Goal: Information Seeking & Learning: Learn about a topic

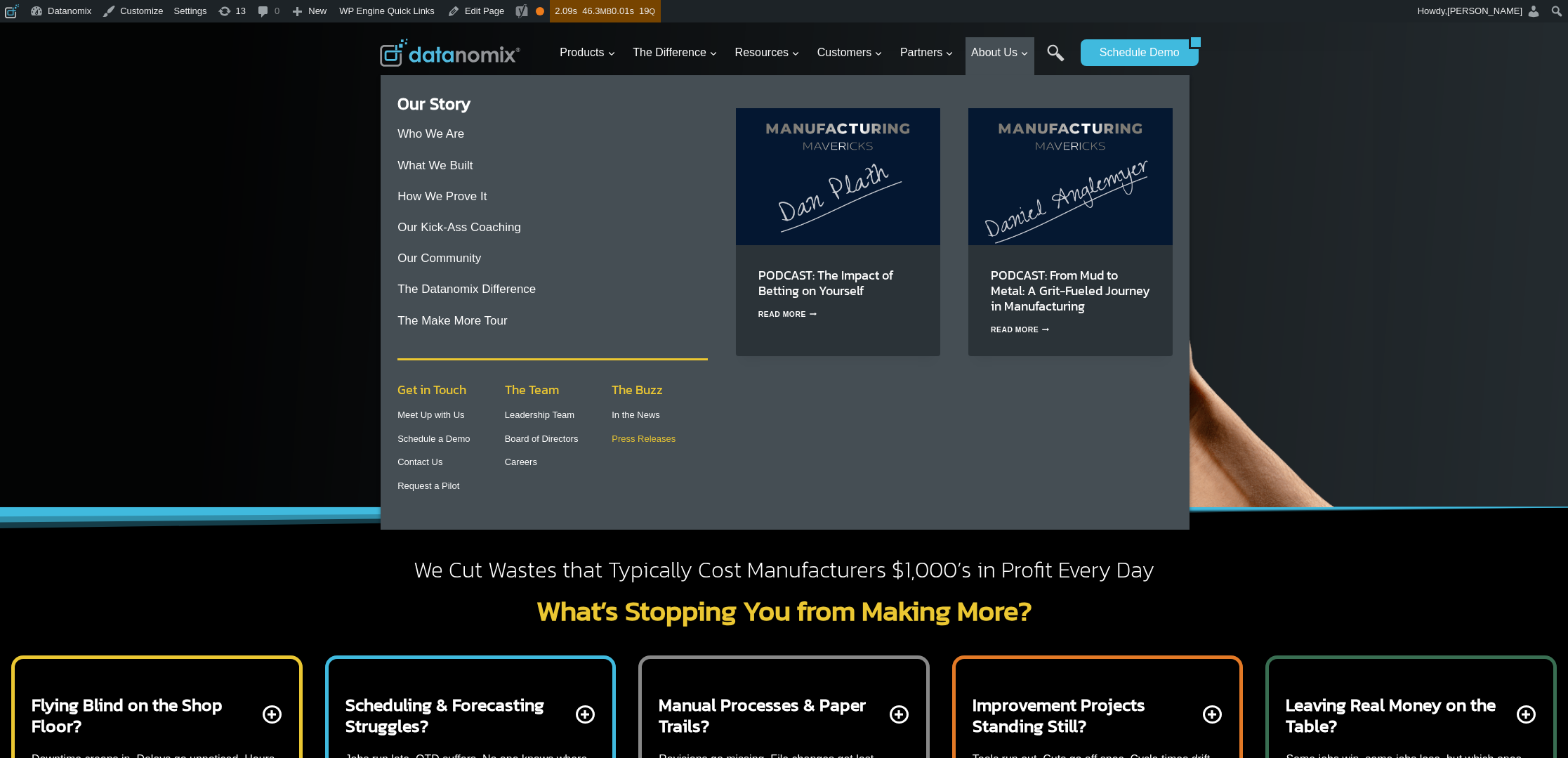
click at [623, 441] on link "Press Releases" at bounding box center [643, 438] width 64 height 11
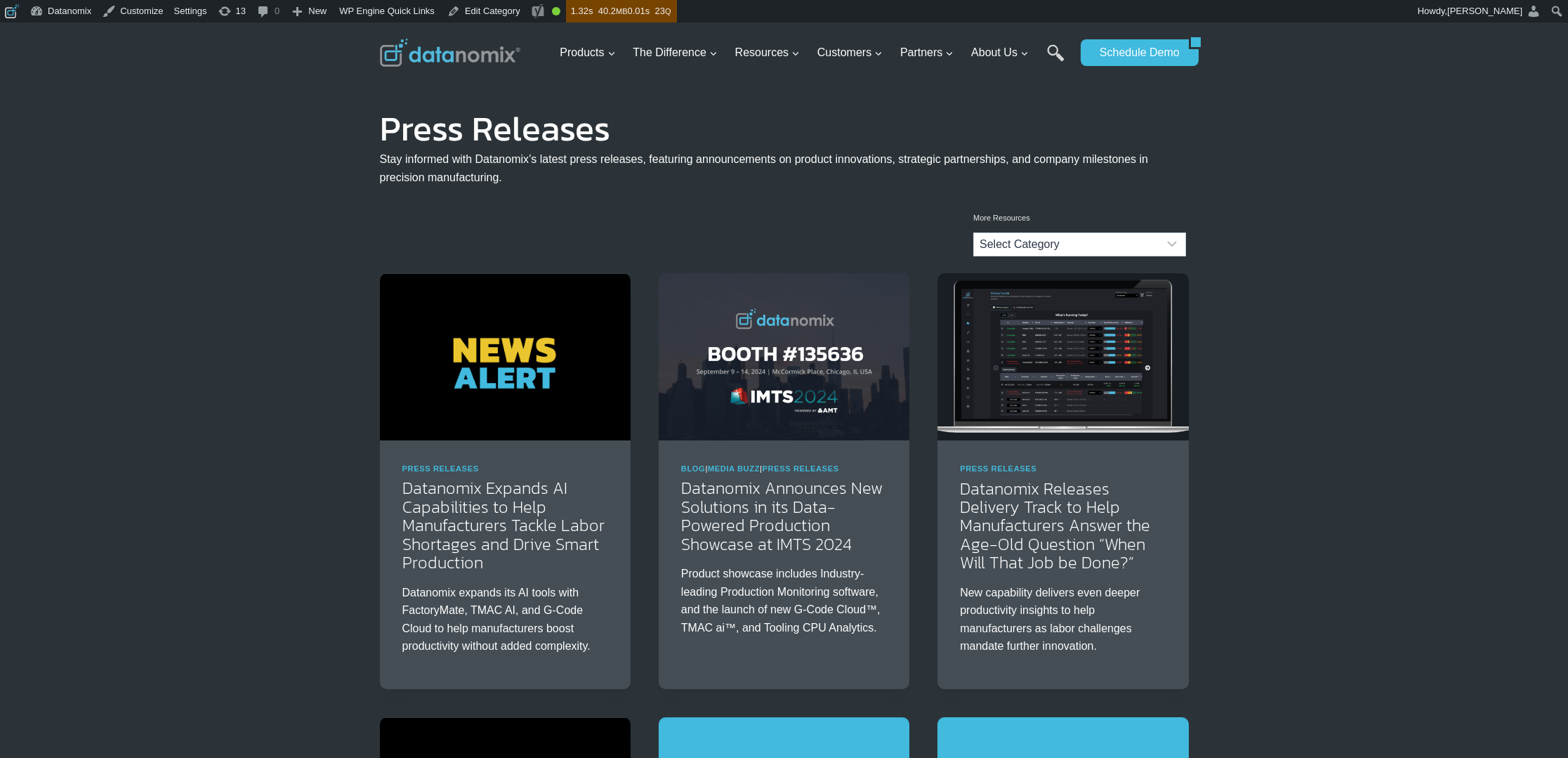
click at [531, 387] on img at bounding box center [505, 357] width 251 height 167
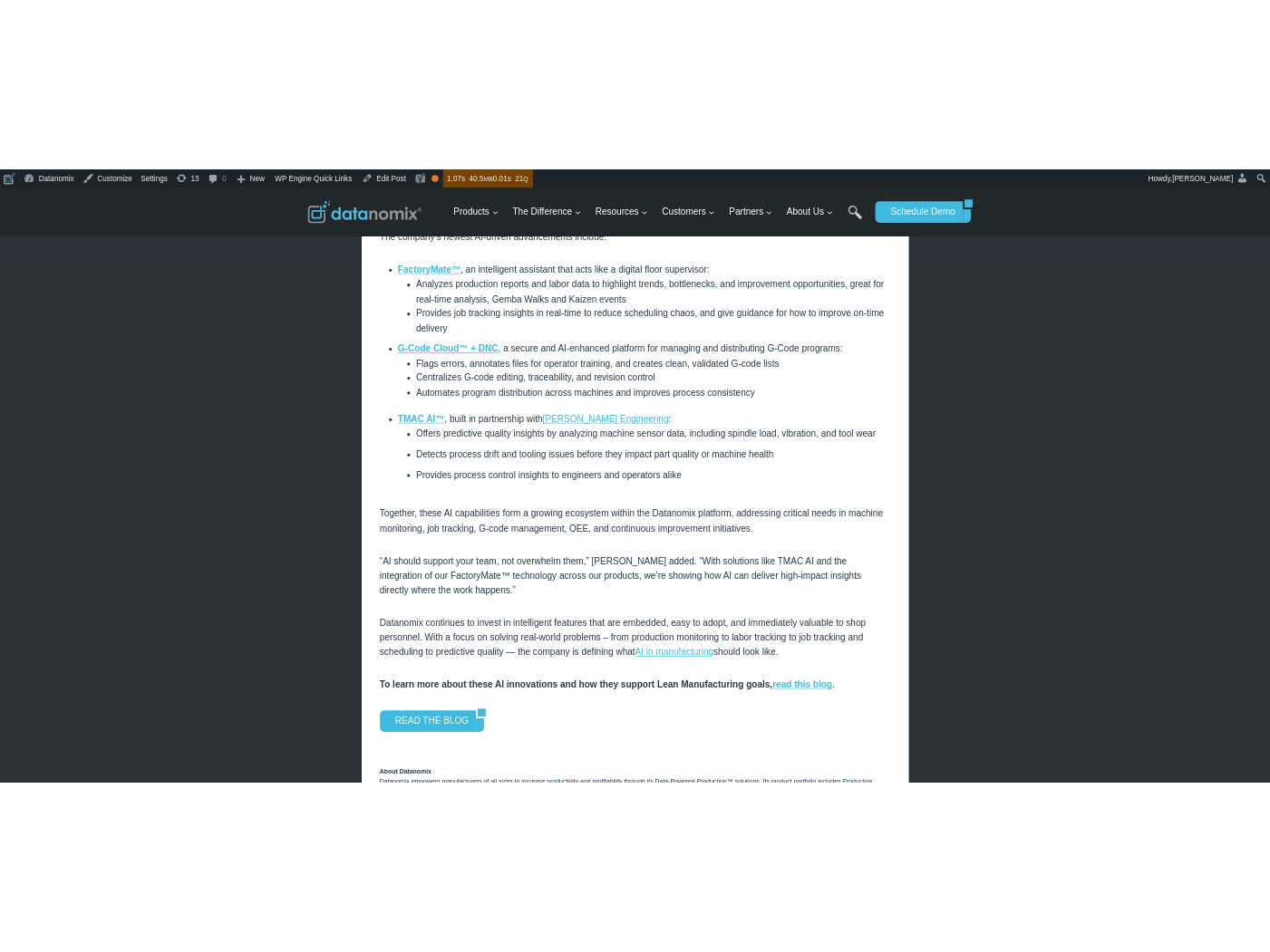
scroll to position [937, 0]
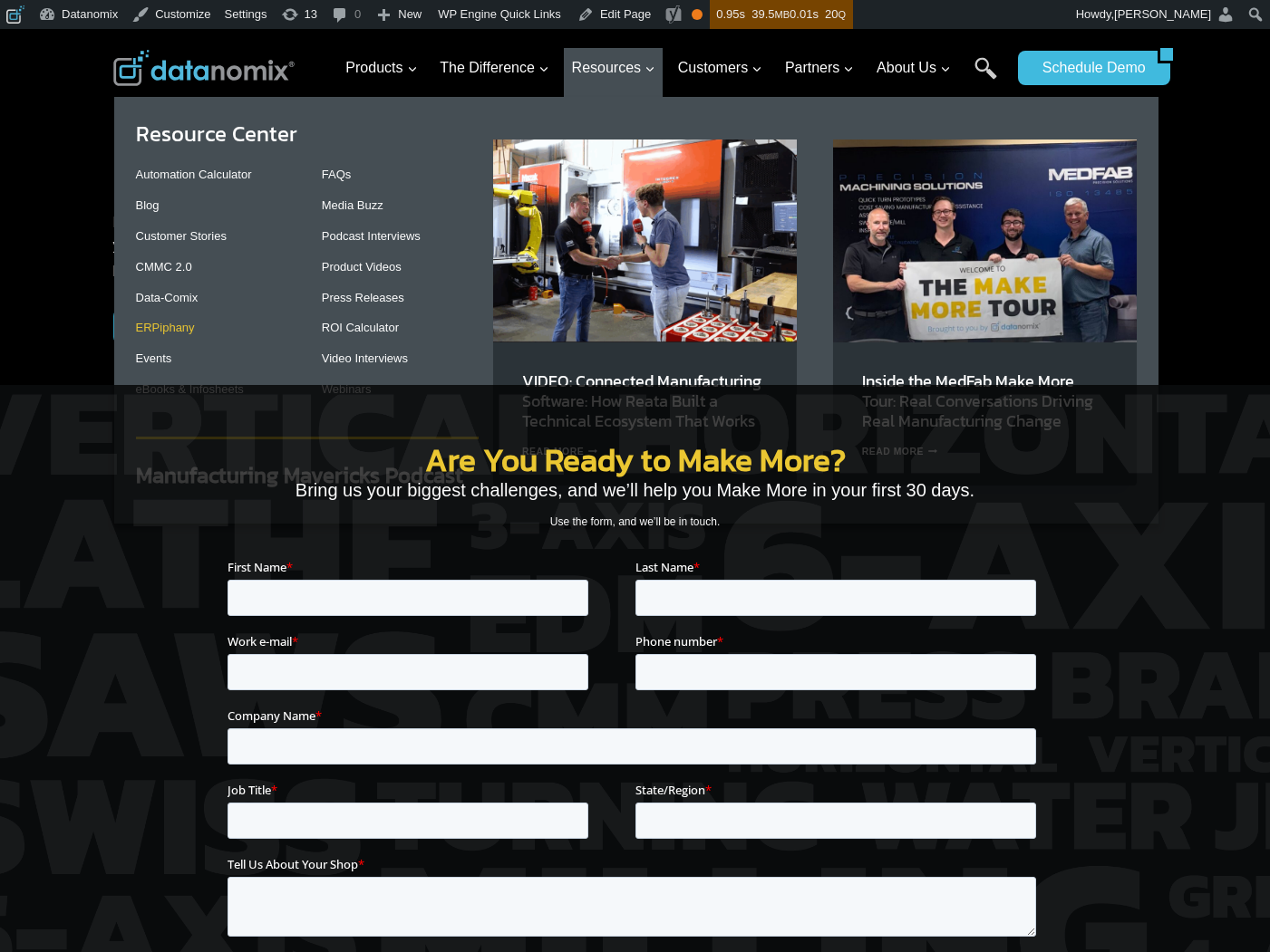
click at [165, 327] on link "ERPiphany" at bounding box center [165, 327] width 59 height 14
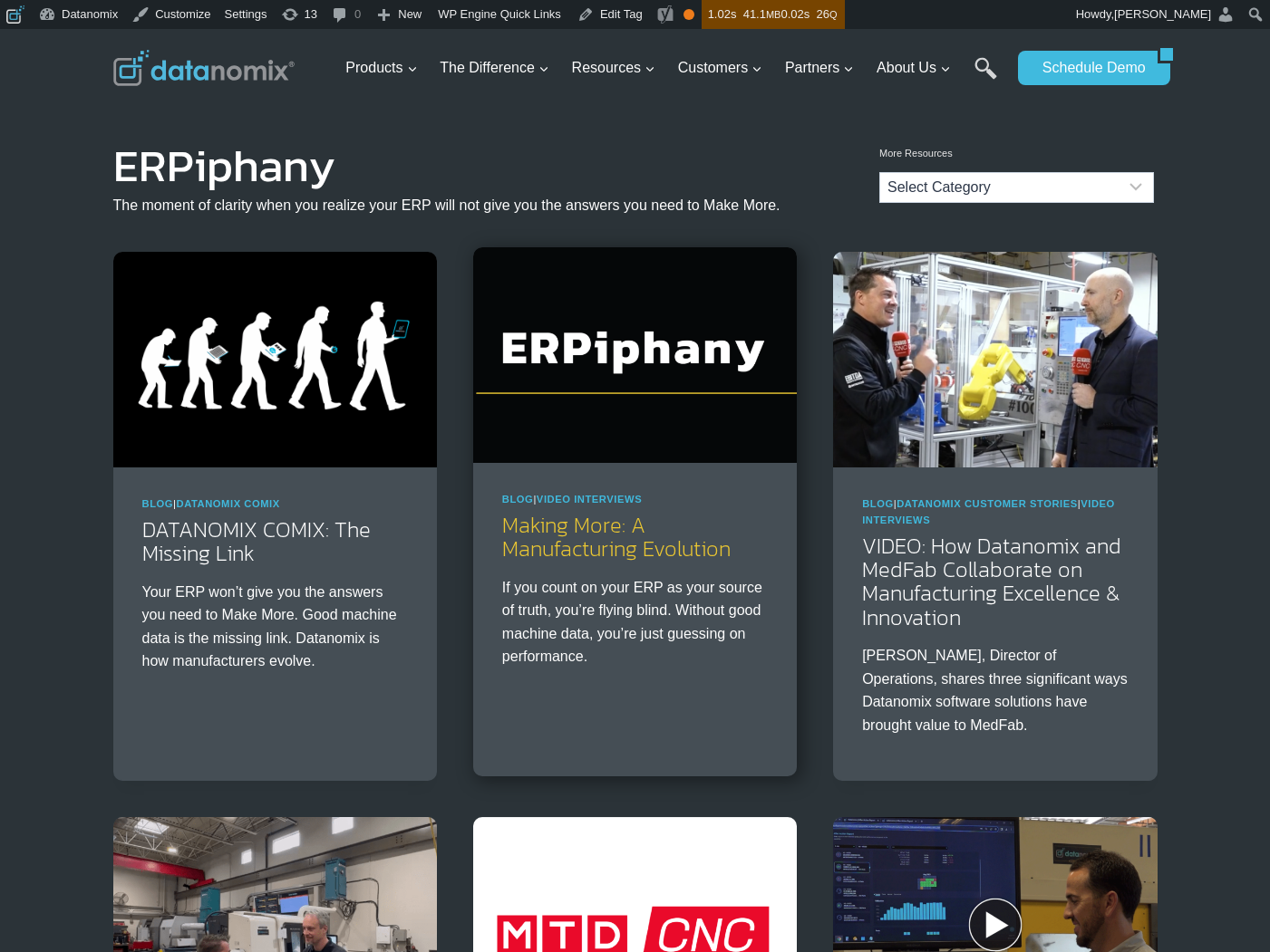
click at [588, 539] on link "Making More: A Manufacturing Evolution" at bounding box center [617, 537] width 229 height 55
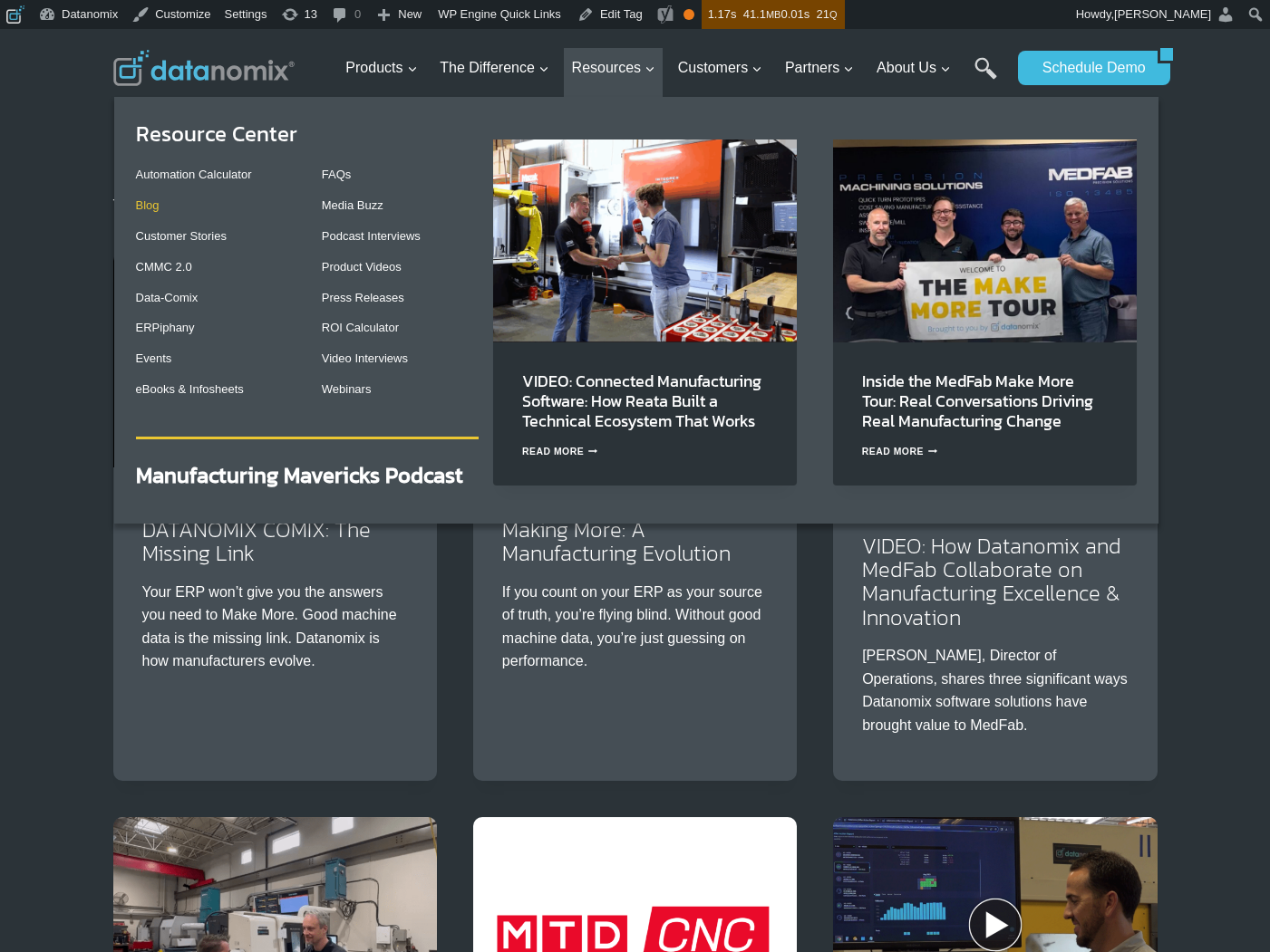
click at [153, 204] on link "Blog" at bounding box center [148, 205] width 24 height 14
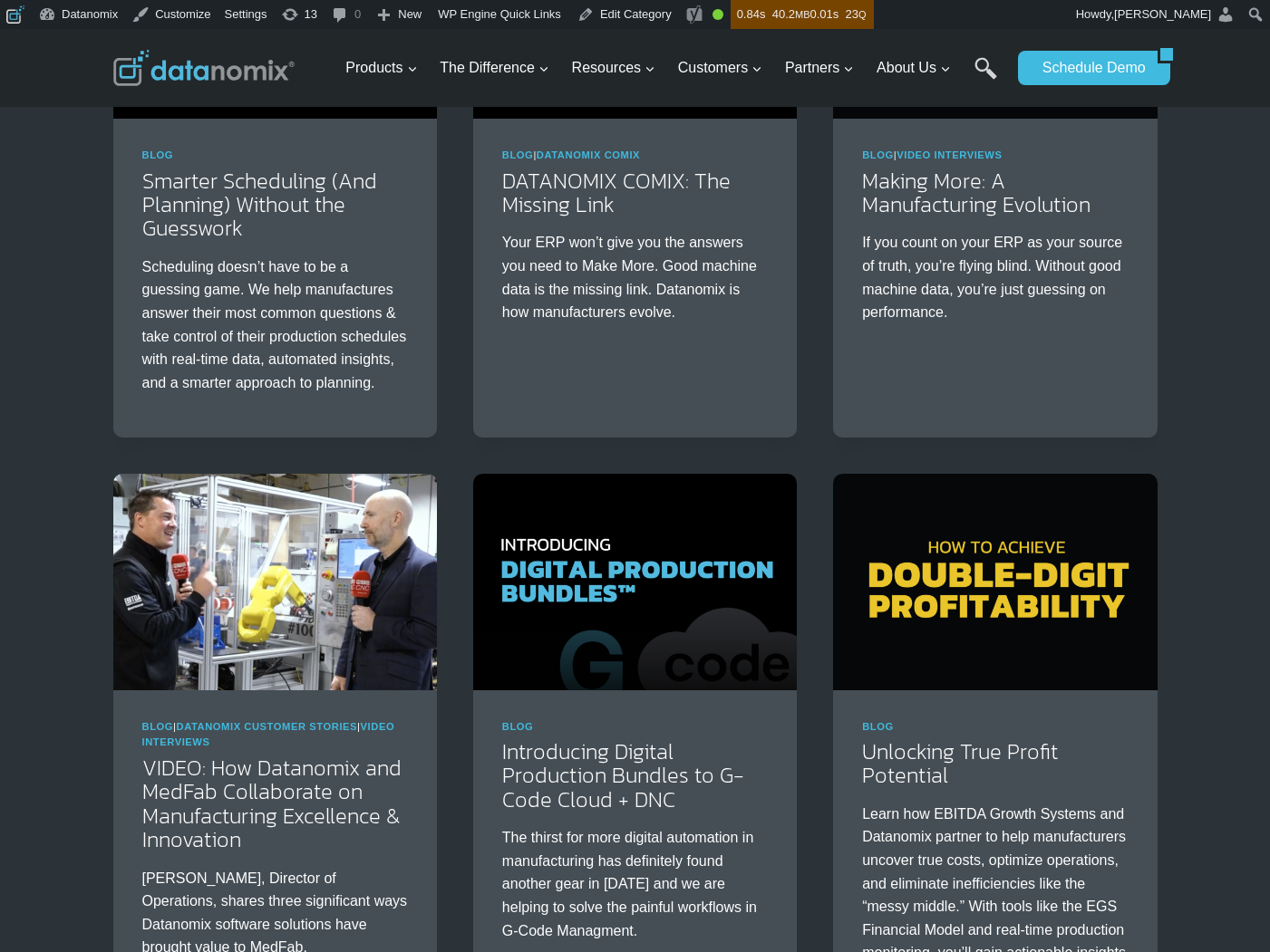
scroll to position [1379, 0]
